Goal: Task Accomplishment & Management: Use online tool/utility

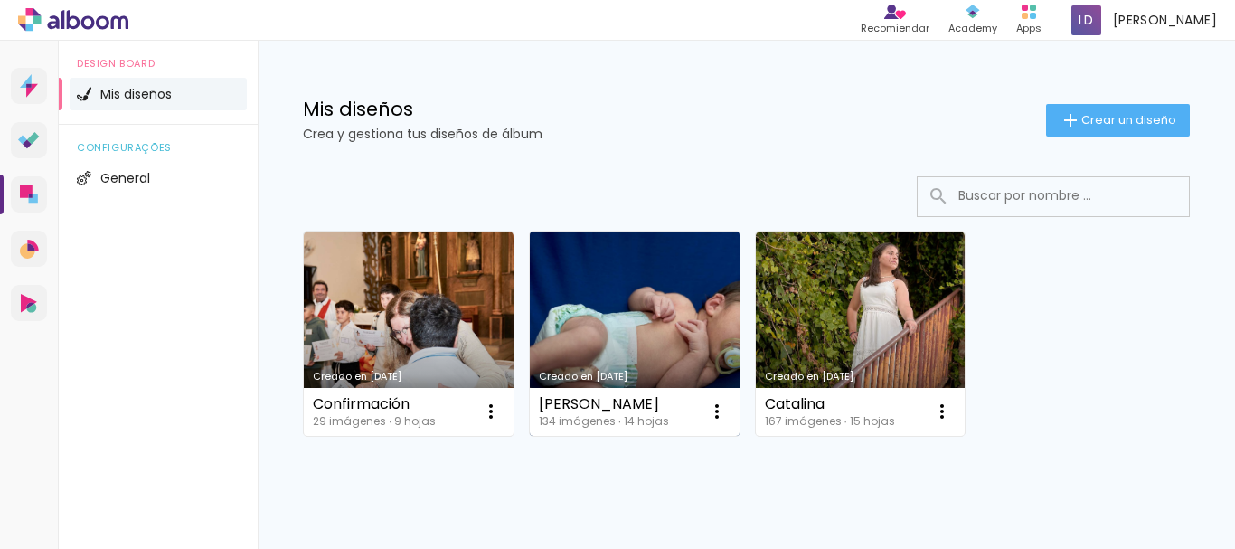
drag, startPoint x: 0, startPoint y: 0, endPoint x: 631, endPoint y: 327, distance: 710.8
click at [631, 327] on link "Creado en [DATE]" at bounding box center [635, 333] width 210 height 204
